Goal: Find specific page/section: Find specific page/section

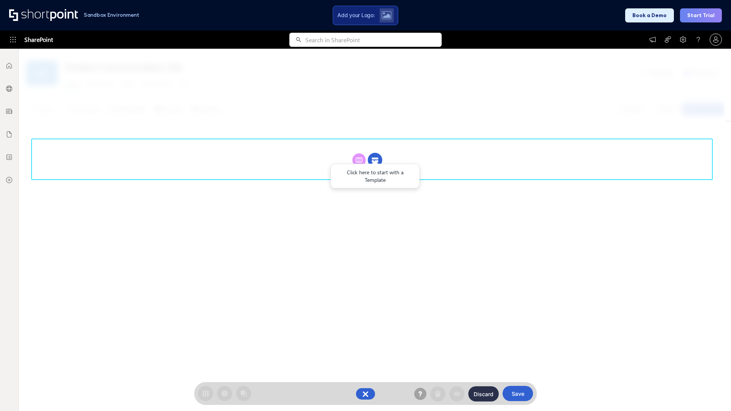
click at [375, 160] on circle at bounding box center [375, 160] width 14 height 14
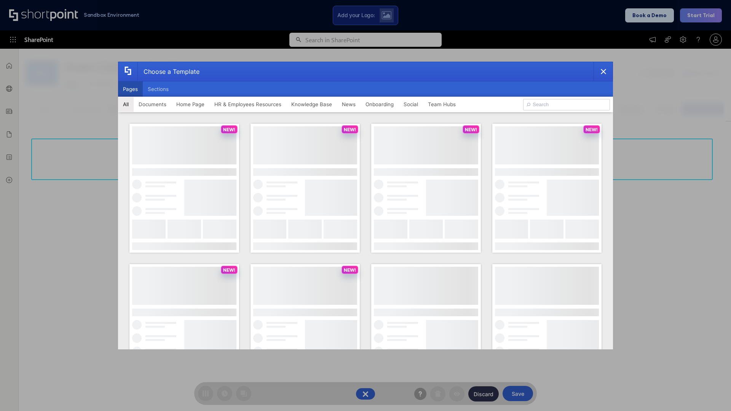
click at [130, 89] on button "Pages" at bounding box center [130, 88] width 25 height 15
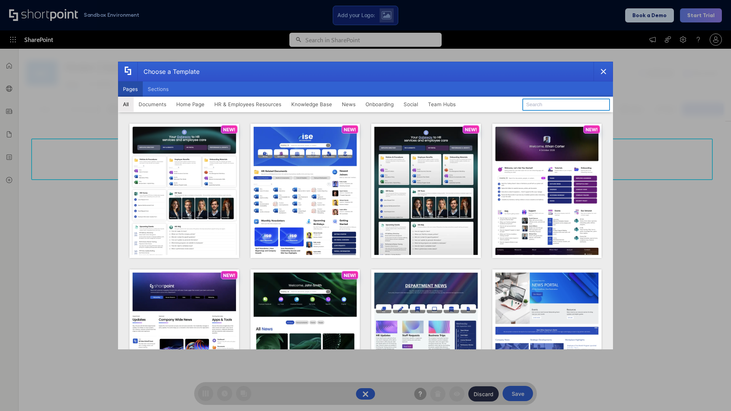
type input "Team Hub 2"
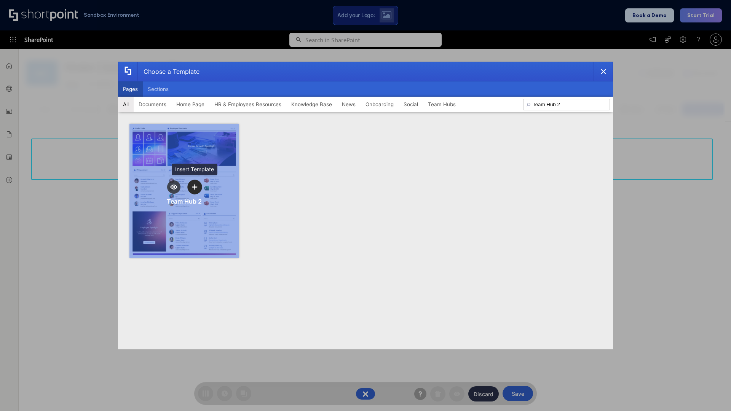
click at [195, 187] on icon "template selector" at bounding box center [194, 186] width 5 height 5
